Goal: Navigation & Orientation: Find specific page/section

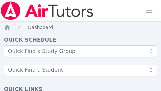
click at [96, 87] on h4 "Quick Links" at bounding box center [80, 89] width 153 height 8
click at [161, 91] on html "Home Sessions Study Groups Students Messages 2 Open user menu Lisa Batuski Open…" at bounding box center [80, 45] width 161 height 91
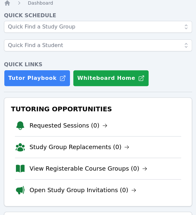
scroll to position [26, 0]
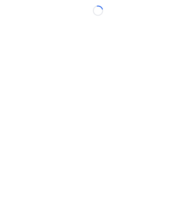
scroll to position [5, 0]
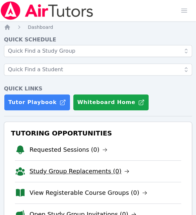
scroll to position [0, 3]
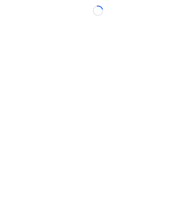
scroll to position [0, 3]
